Goal: Information Seeking & Learning: Learn about a topic

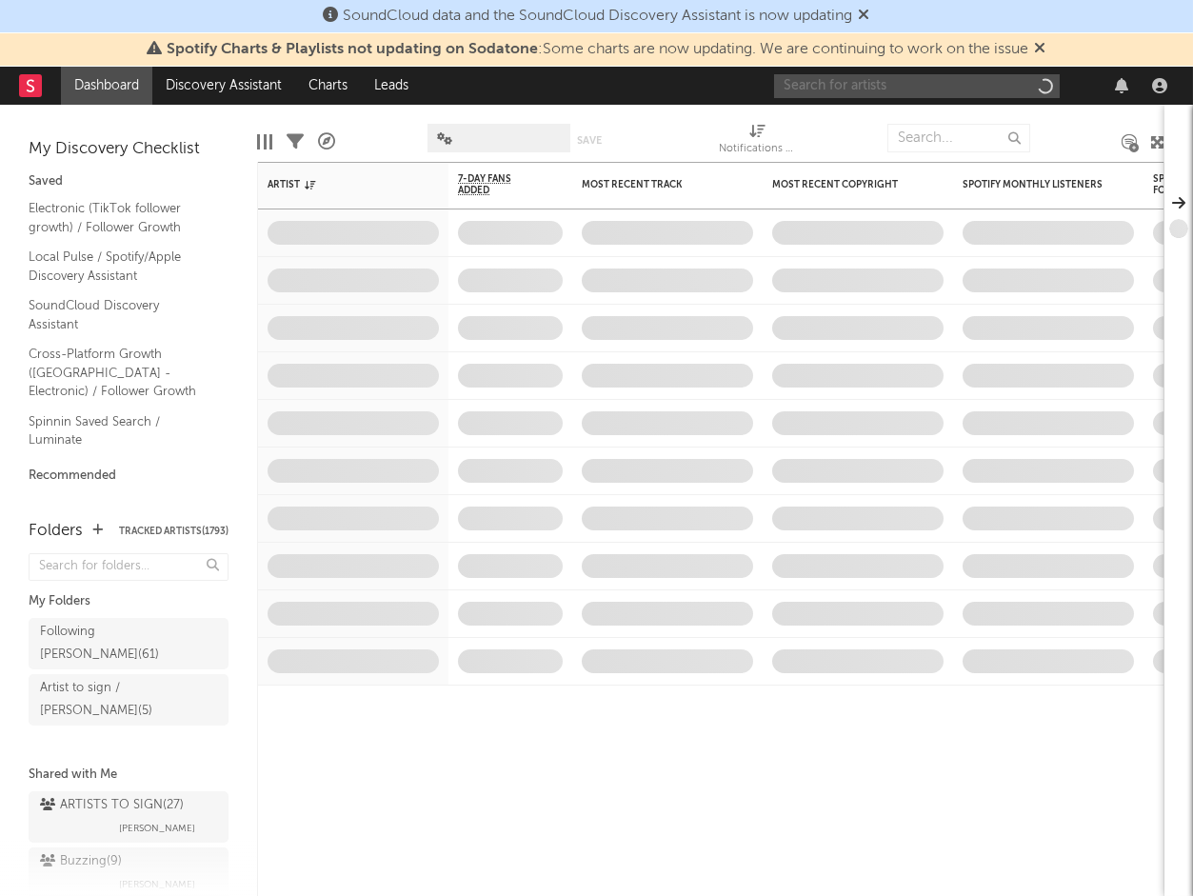
click at [897, 82] on input "text" at bounding box center [917, 86] width 286 height 24
type input "fif"
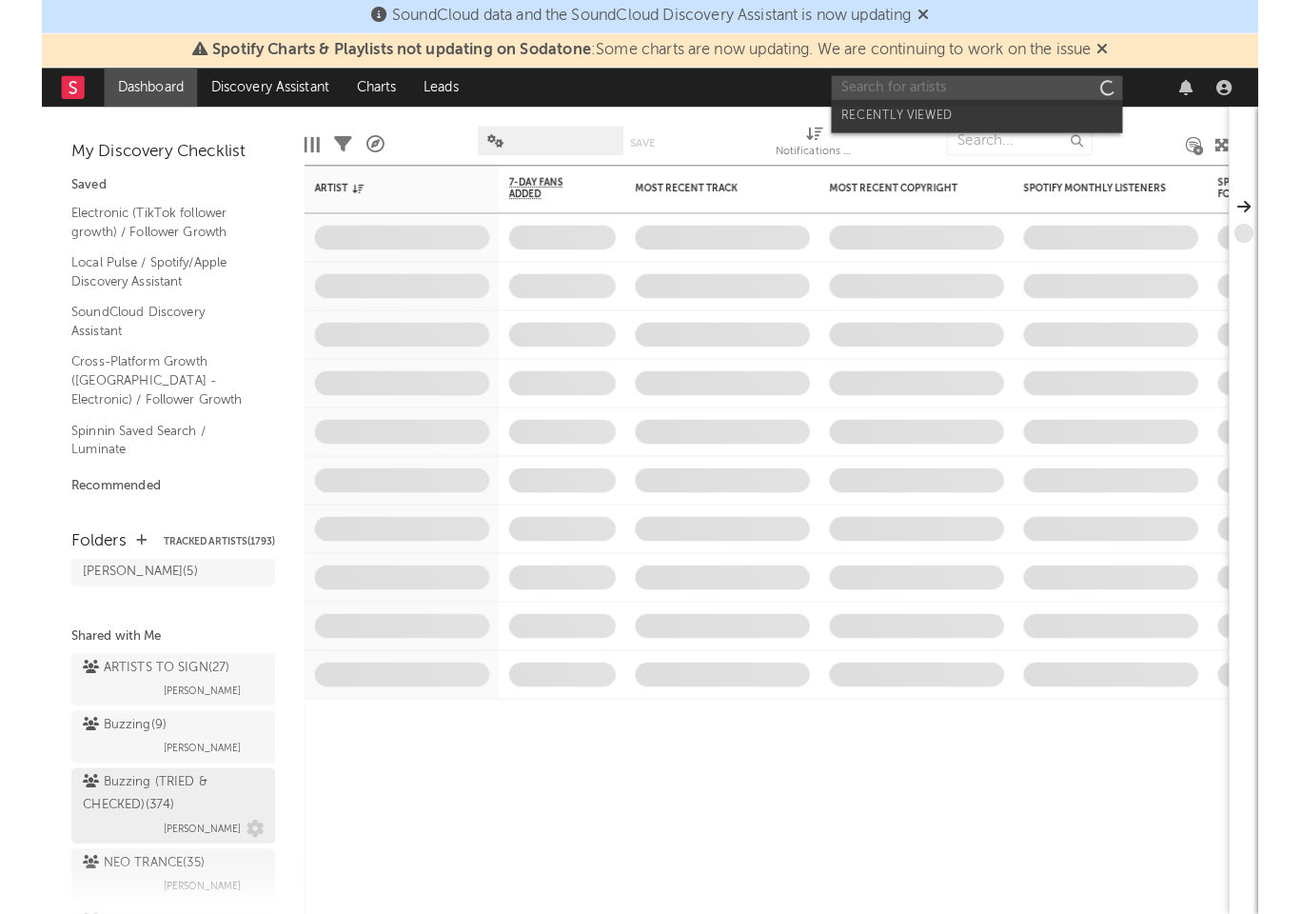
scroll to position [204, 0]
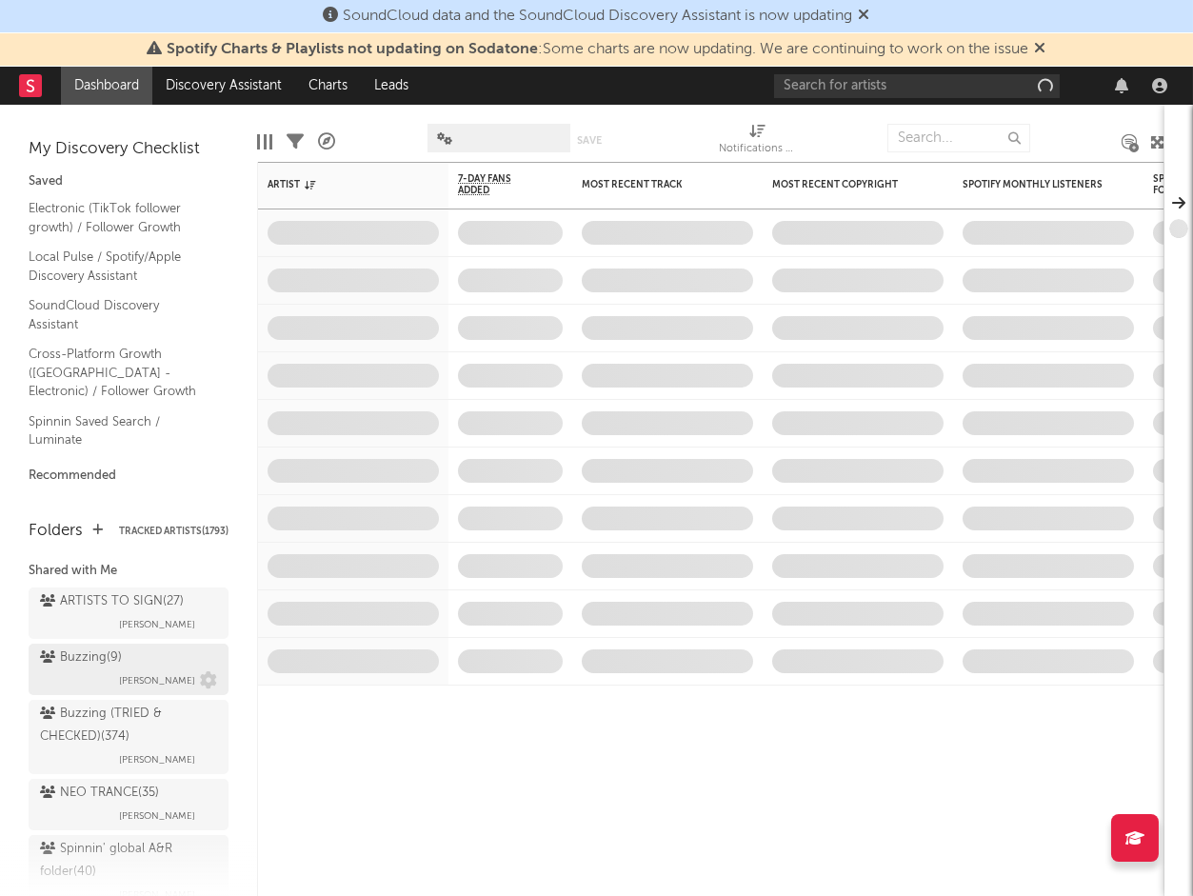
click at [91, 646] on div "Buzzing ( 9 )" at bounding box center [81, 657] width 82 height 23
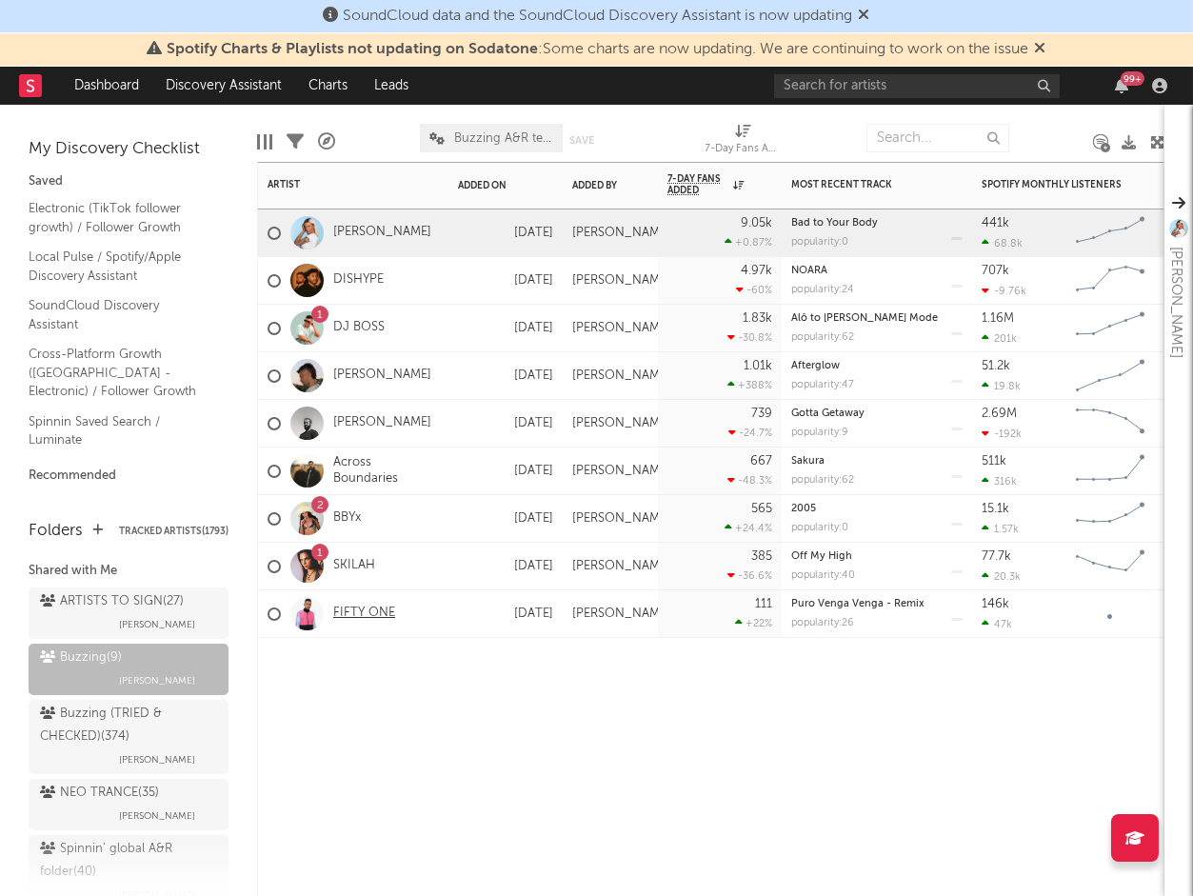
click at [363, 610] on link "FIFTY ONE" at bounding box center [364, 613] width 62 height 16
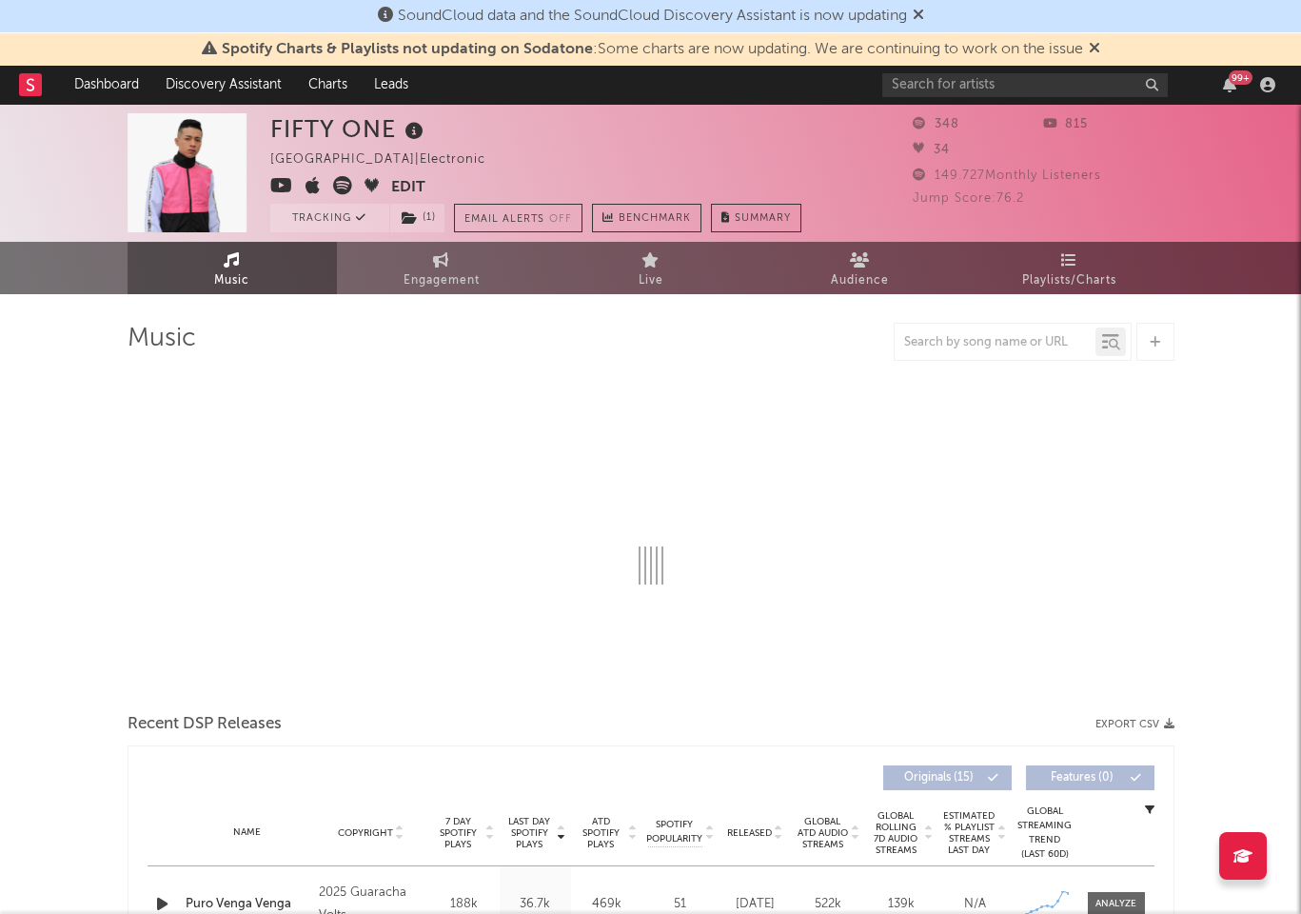
select select "1w"
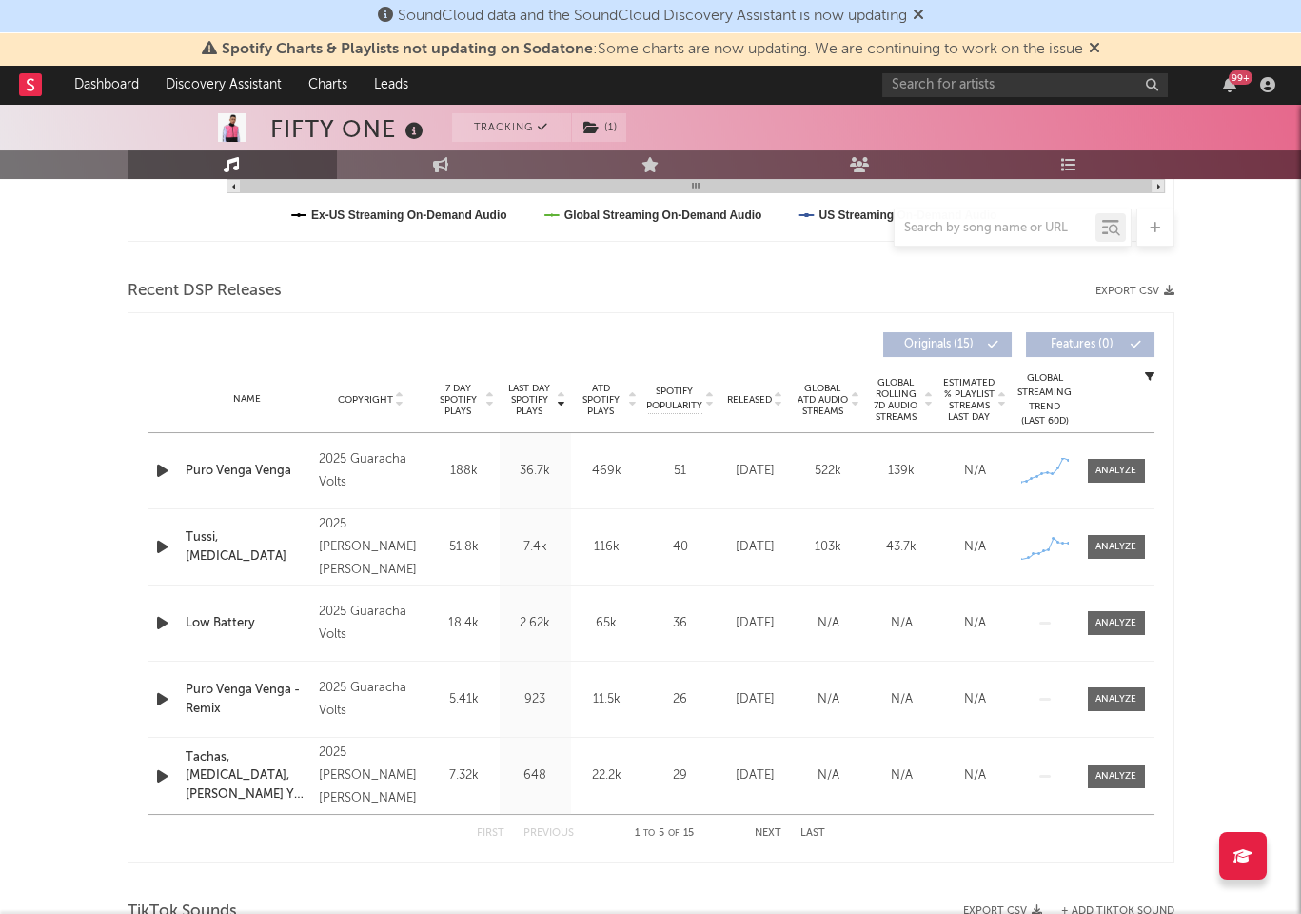
scroll to position [621, 0]
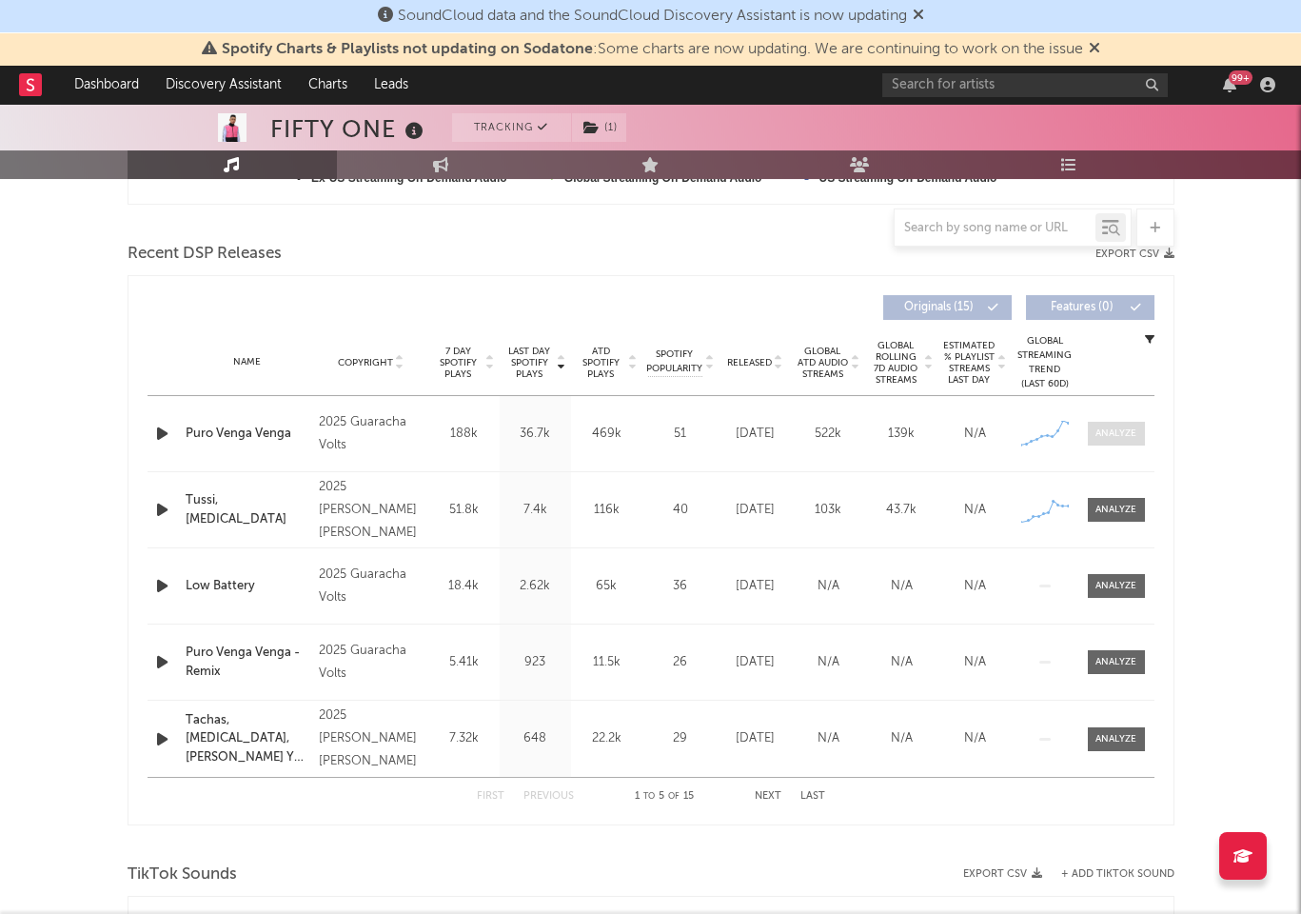
click at [1136, 439] on span at bounding box center [1116, 434] width 57 height 24
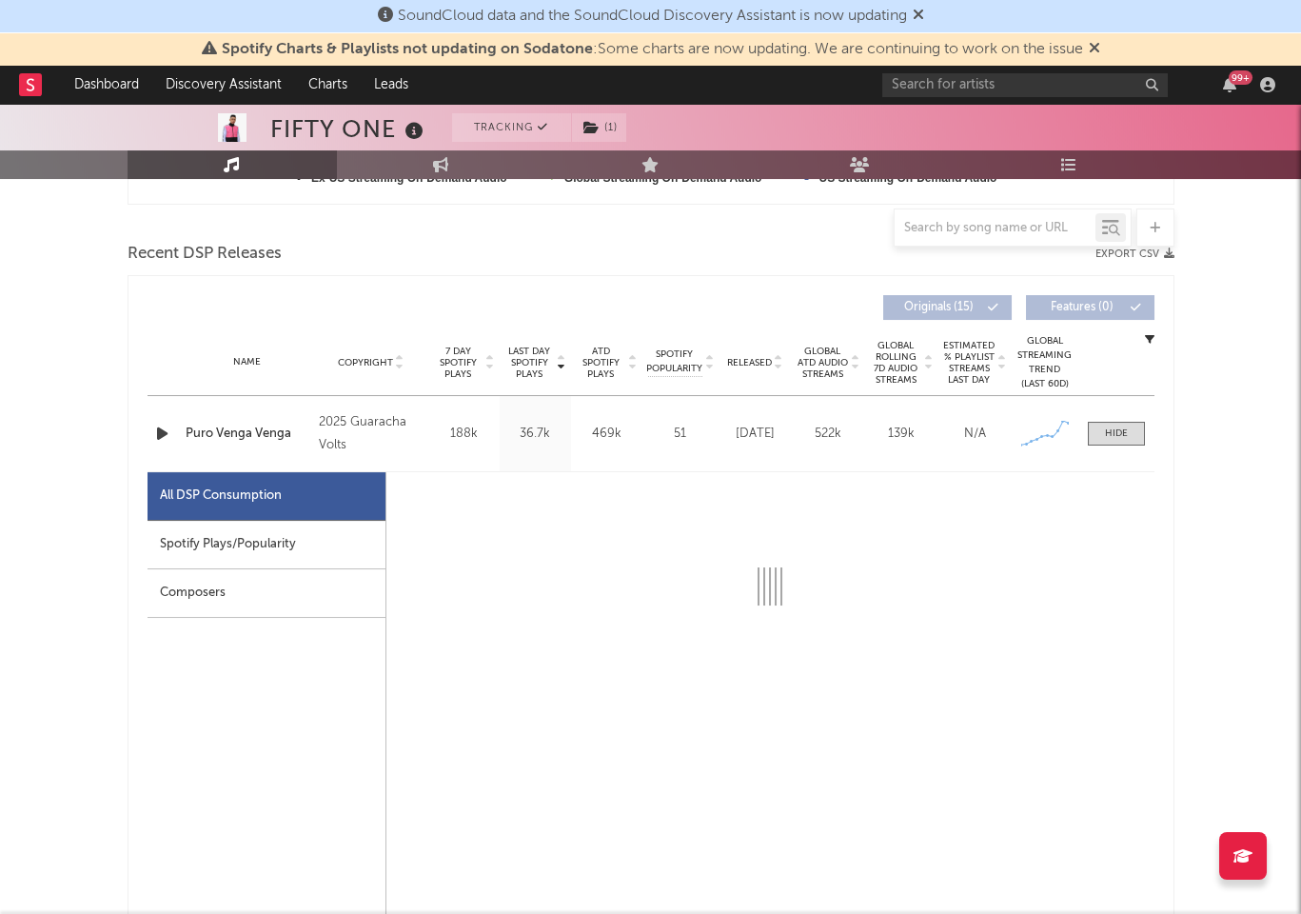
click at [316, 533] on div "Spotify Plays/Popularity" at bounding box center [267, 545] width 238 height 49
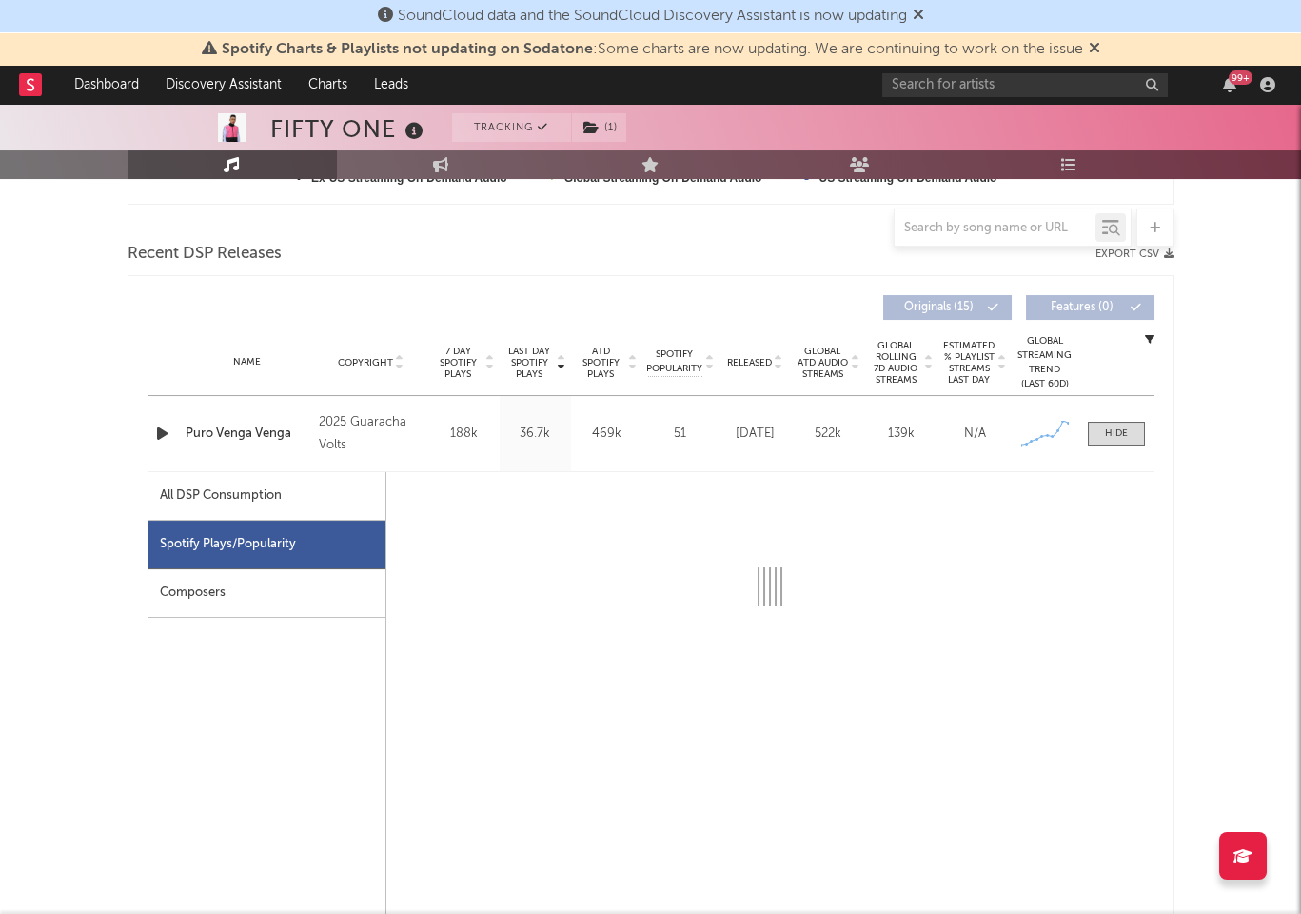
select select "1w"
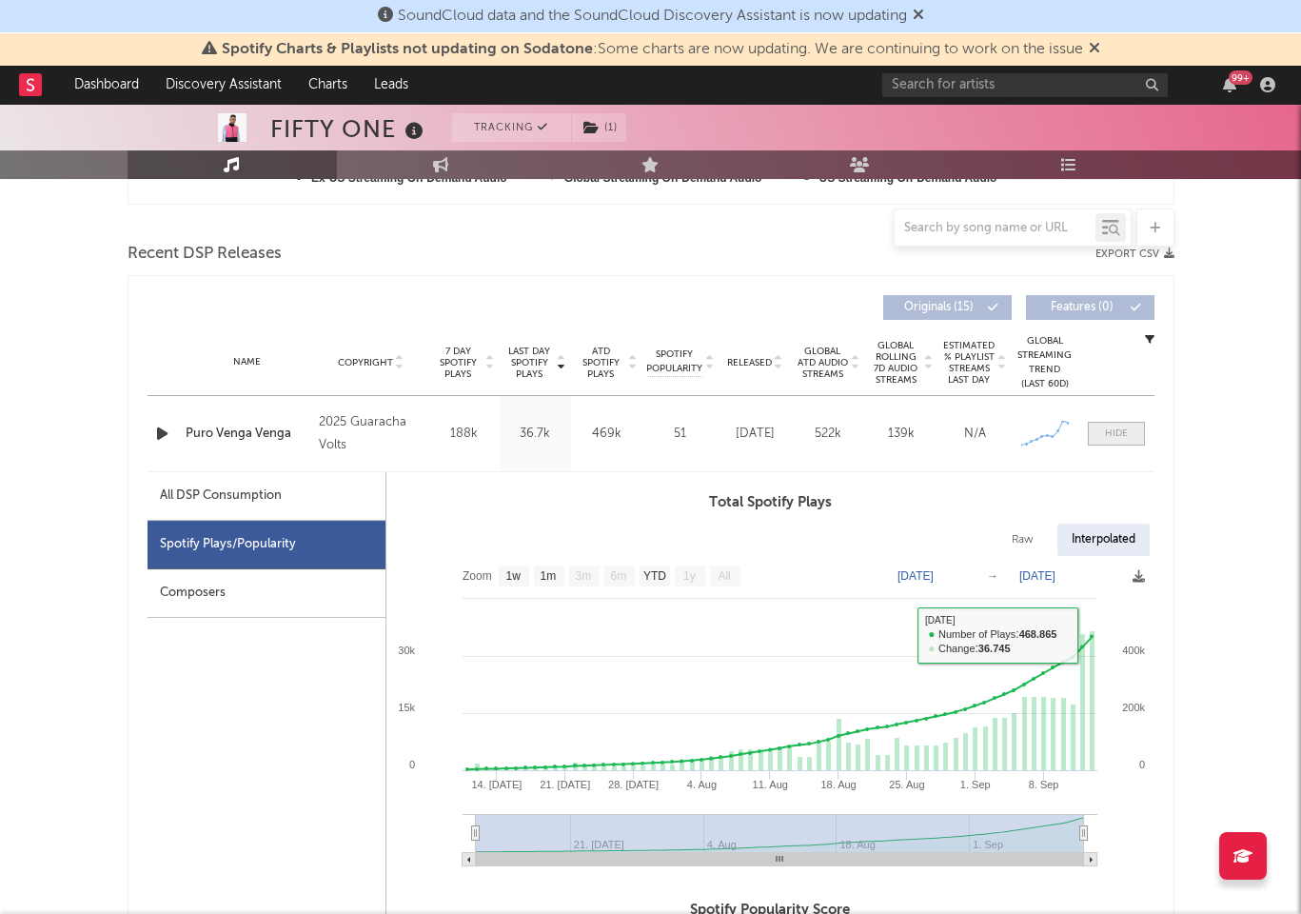
drag, startPoint x: 1105, startPoint y: 427, endPoint x: 1135, endPoint y: 421, distance: 31.2
click at [1105, 427] on div at bounding box center [1116, 433] width 23 height 14
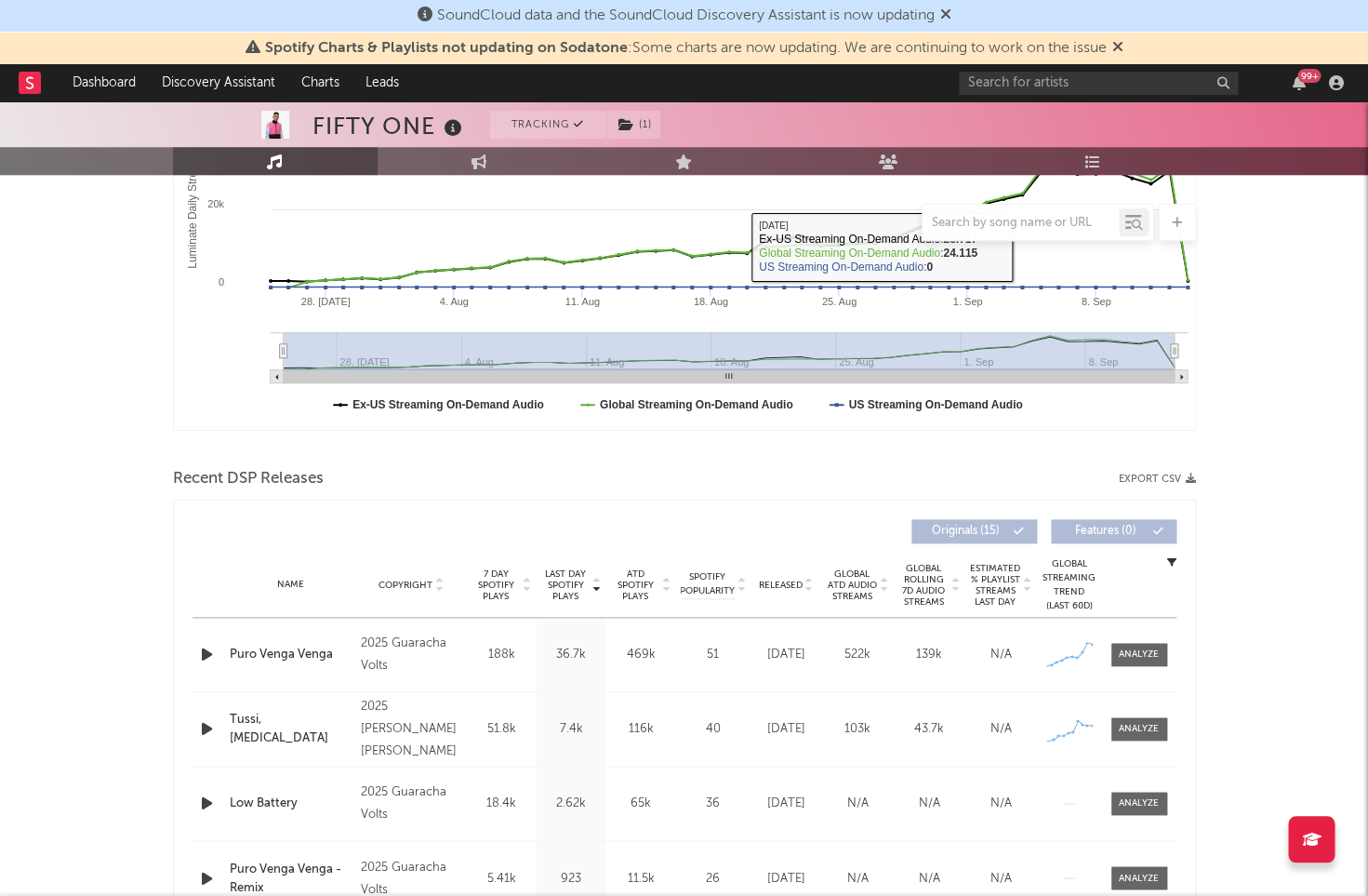
scroll to position [525, 0]
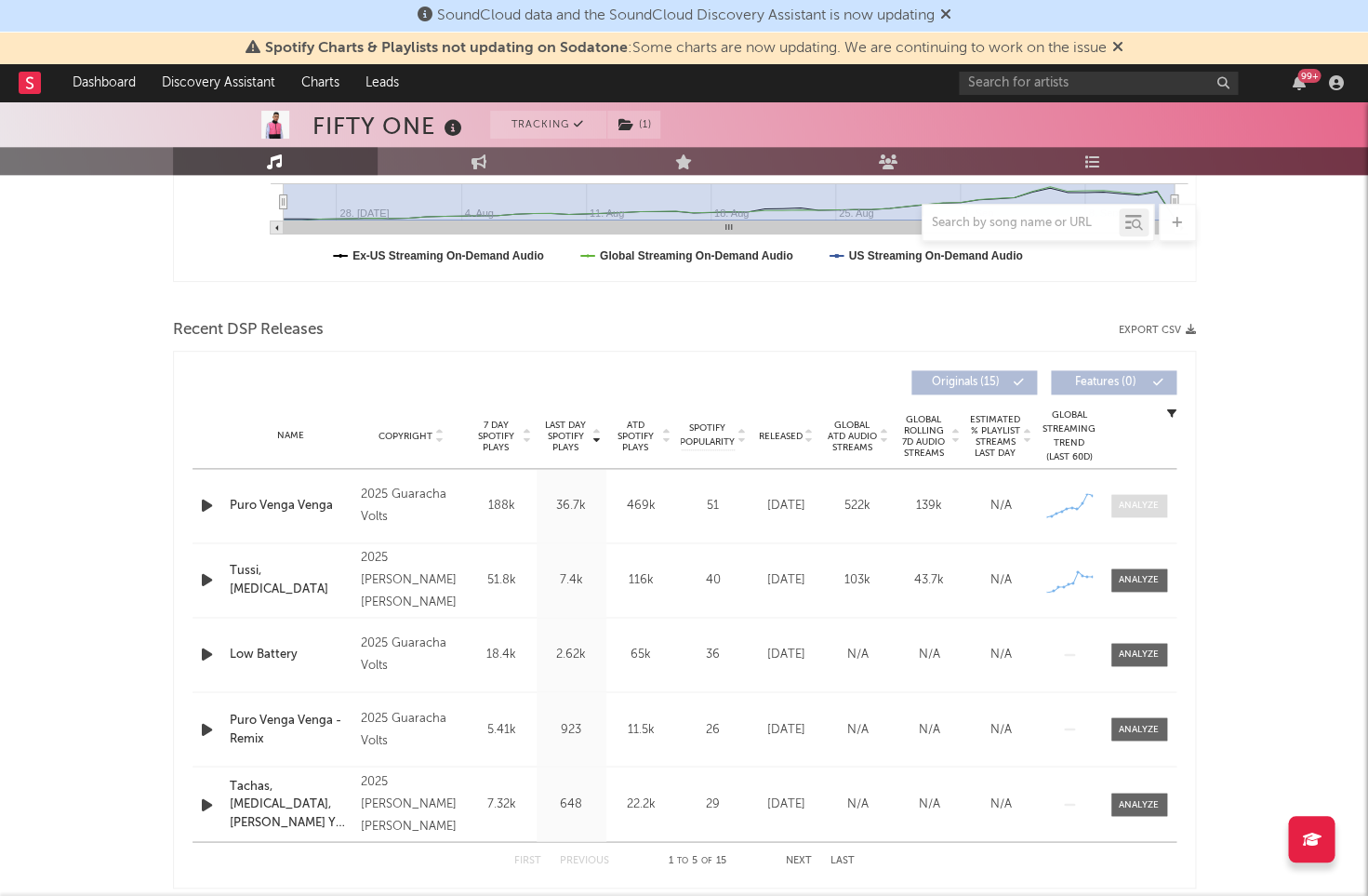
click at [1165, 491] on div "Name Puro Venga Venga Copyright 2025 Guaracha Volts Label Guaracha Volts Album …" at bounding box center [684, 505] width 984 height 73
click at [1165, 501] on span at bounding box center [1138, 505] width 56 height 23
select select "1w"
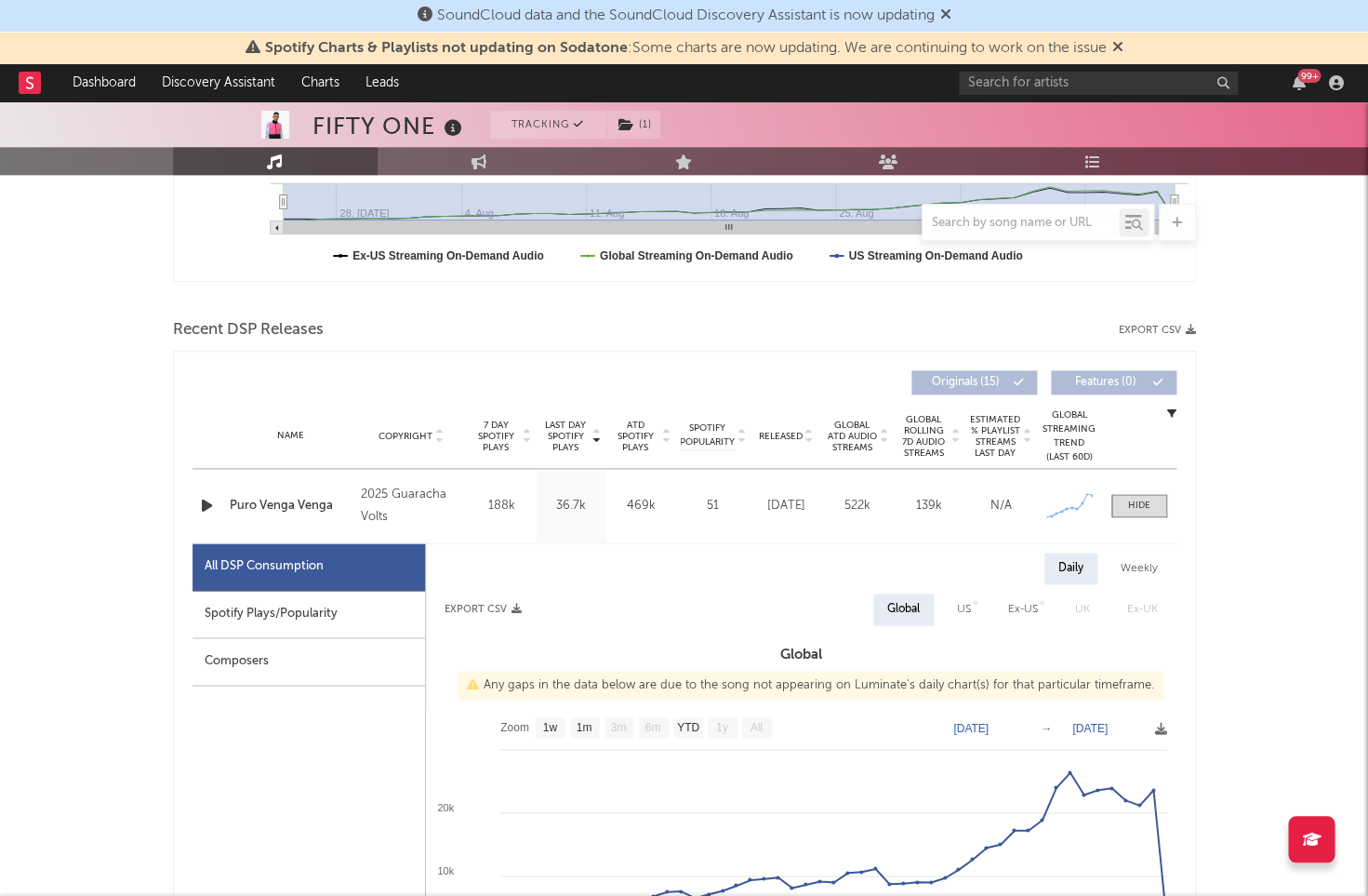
click at [326, 601] on div "Spotify Plays/Popularity" at bounding box center [309, 614] width 233 height 48
select select "1w"
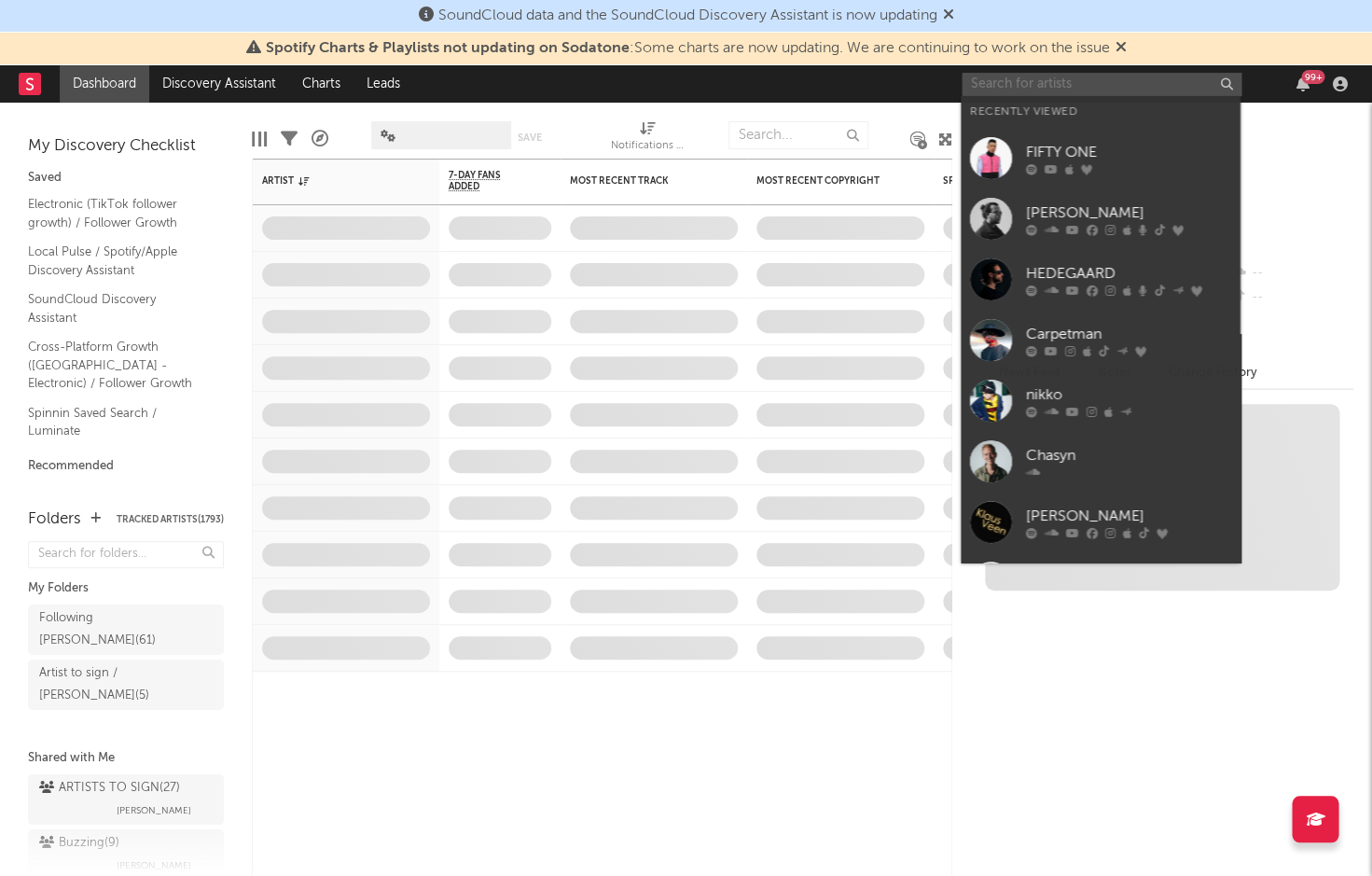
click at [1091, 78] on input "text" at bounding box center [1102, 84] width 280 height 24
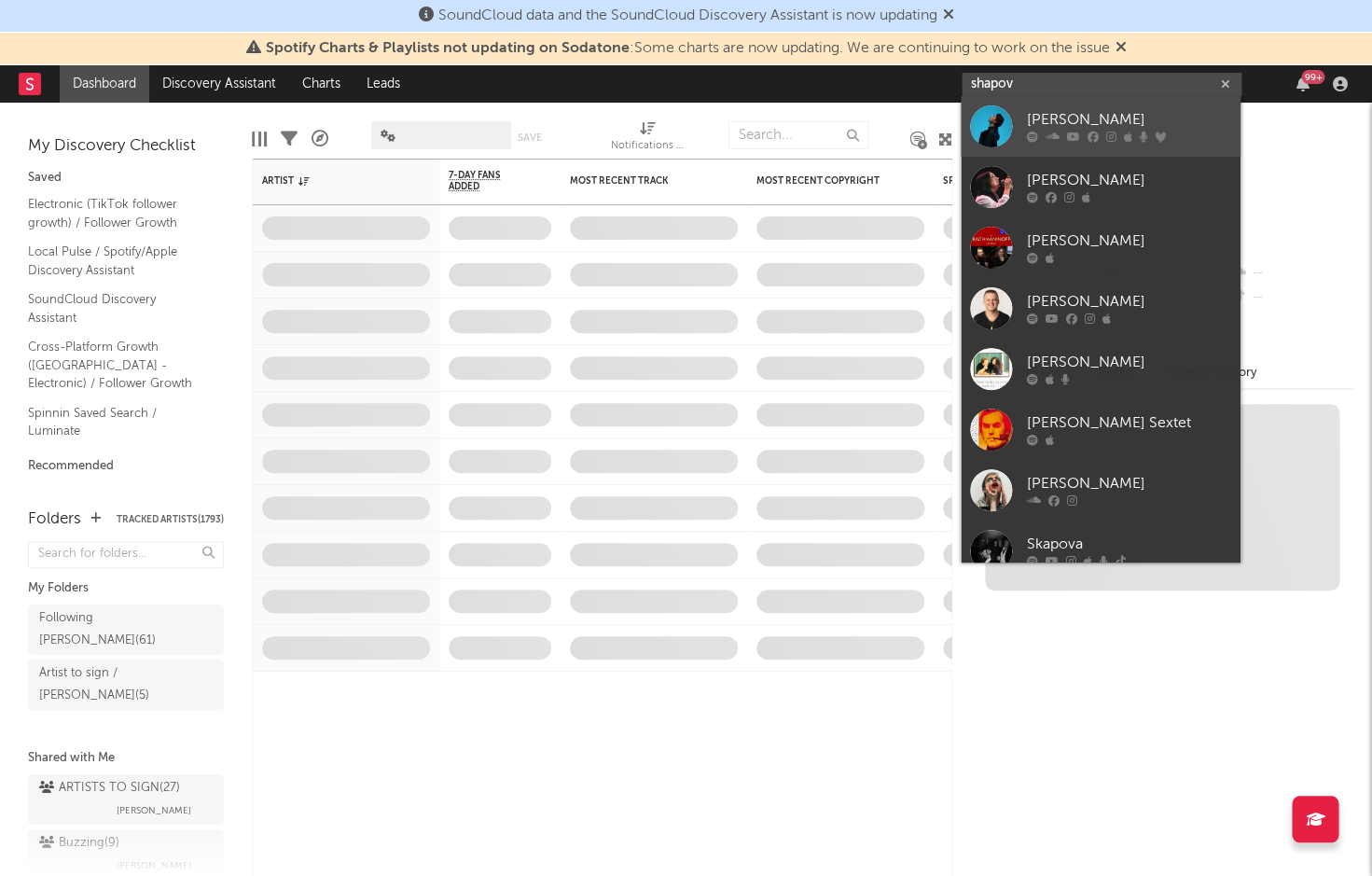
type input "shapov"
click at [1102, 124] on div "[PERSON_NAME]" at bounding box center [1128, 120] width 205 height 23
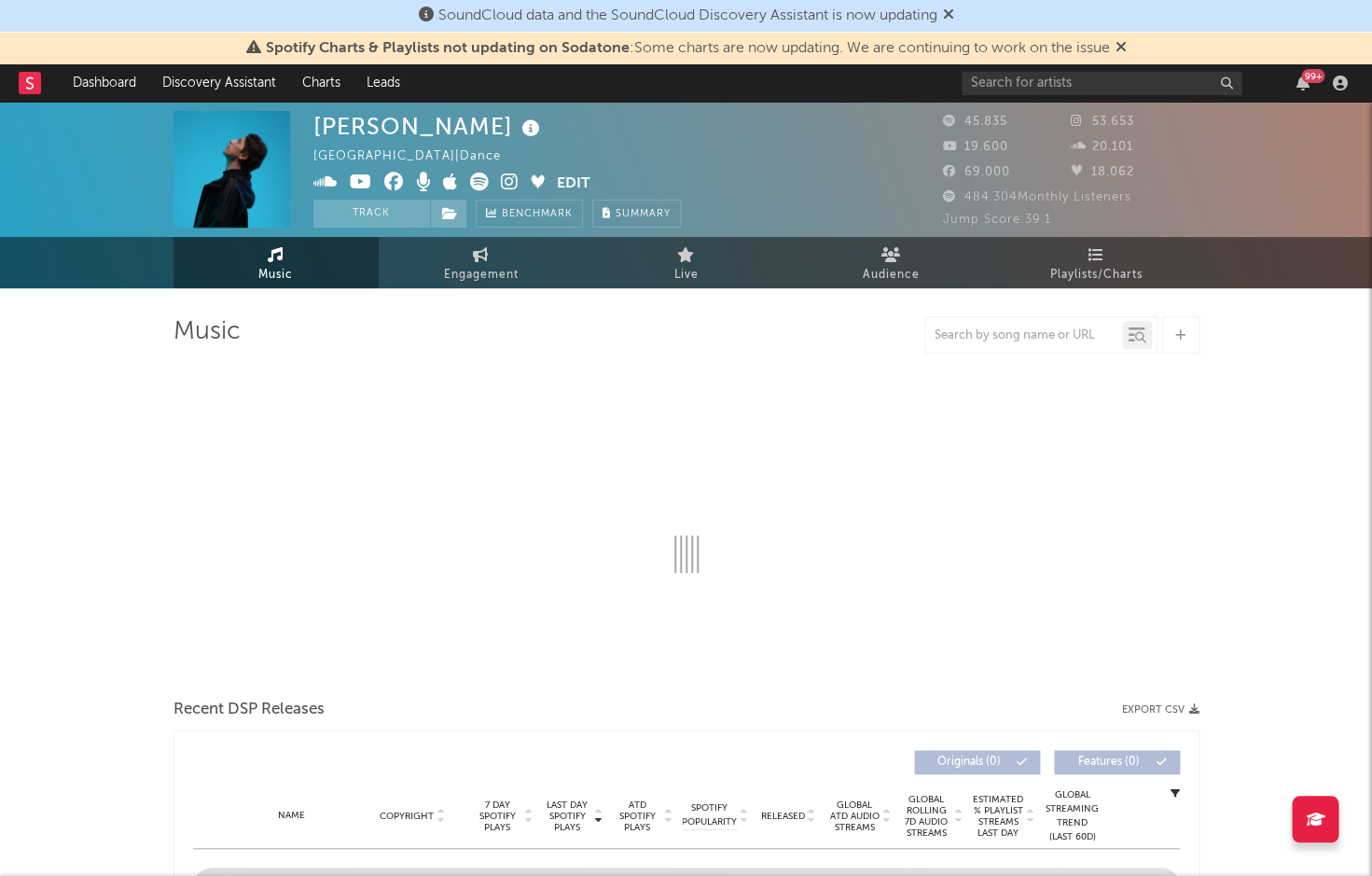
select select "6m"
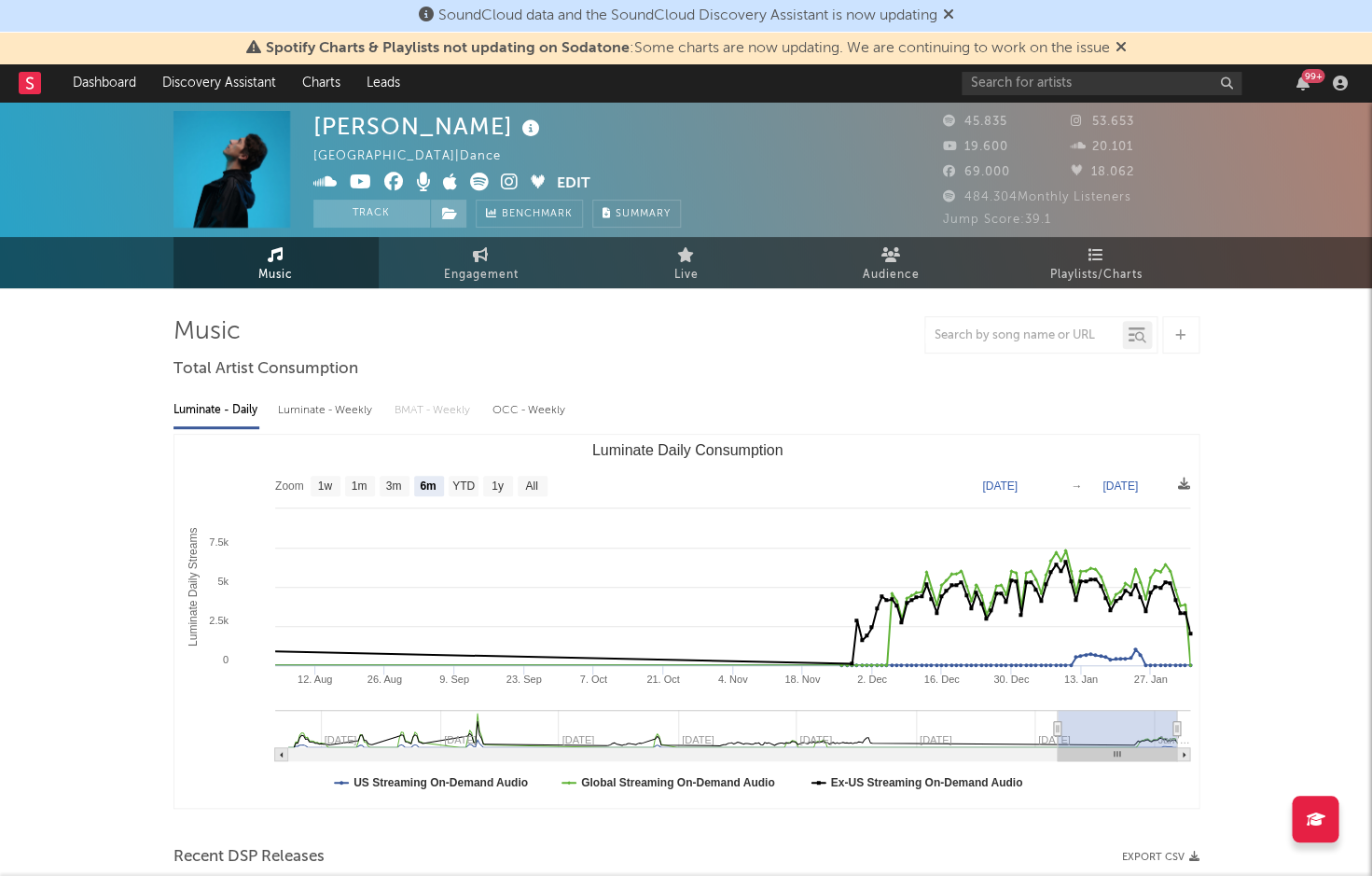
click at [517, 127] on icon at bounding box center [531, 128] width 27 height 26
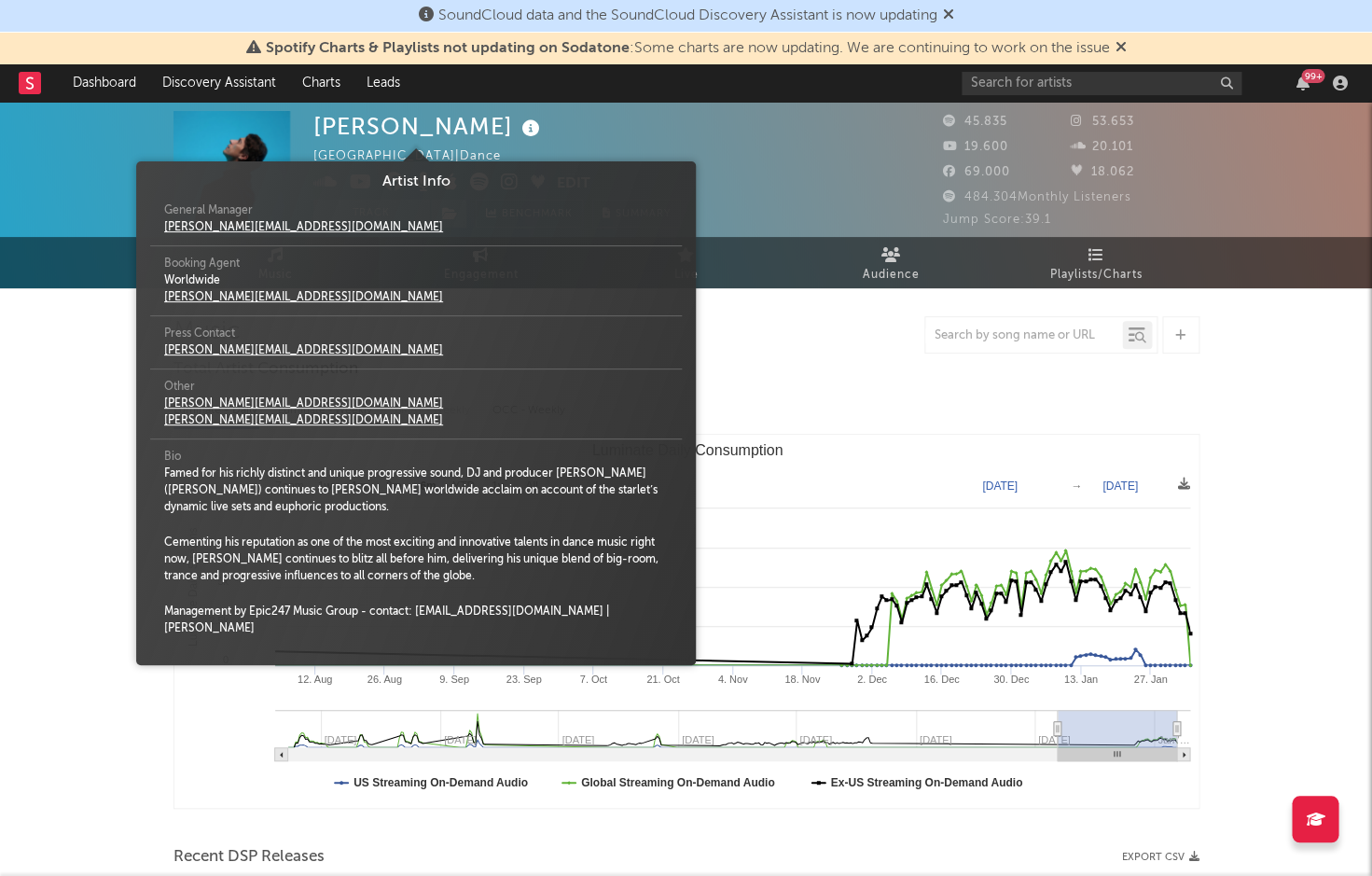
click at [534, 125] on div "Shapov [GEOGRAPHIC_DATA] | Dance Edit Track Benchmark Summary" at bounding box center [497, 169] width 368 height 117
